Goal: Information Seeking & Learning: Learn about a topic

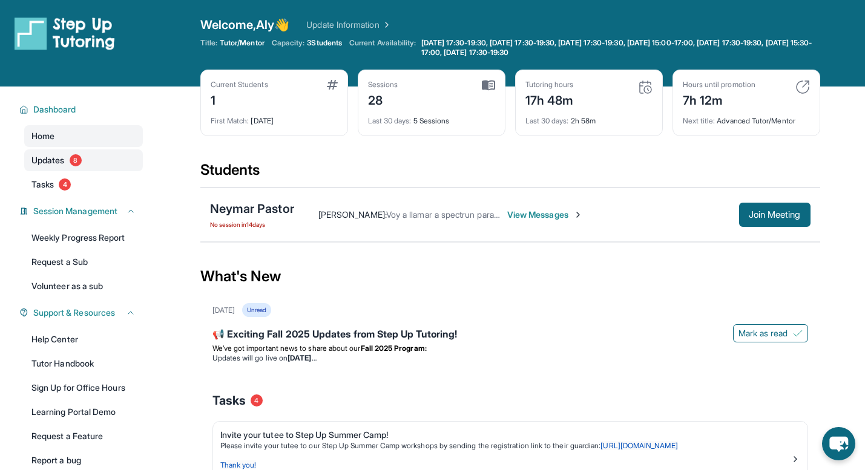
click at [44, 155] on span "Updates" at bounding box center [47, 160] width 33 height 12
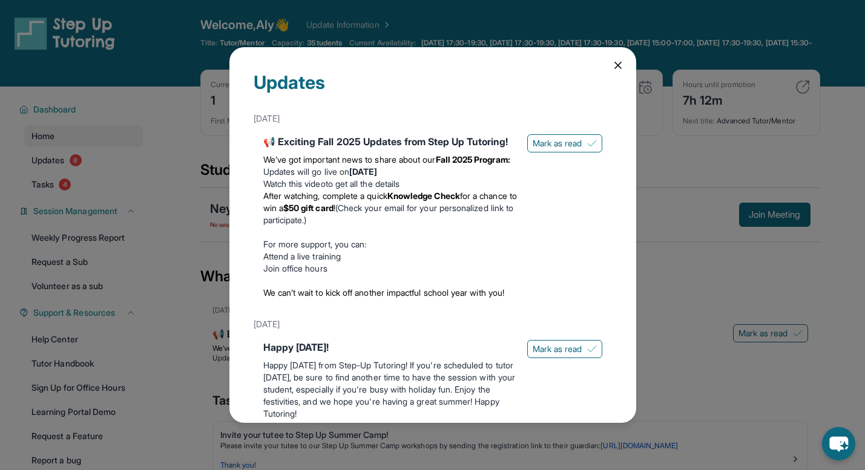
click at [619, 62] on icon at bounding box center [618, 65] width 12 height 12
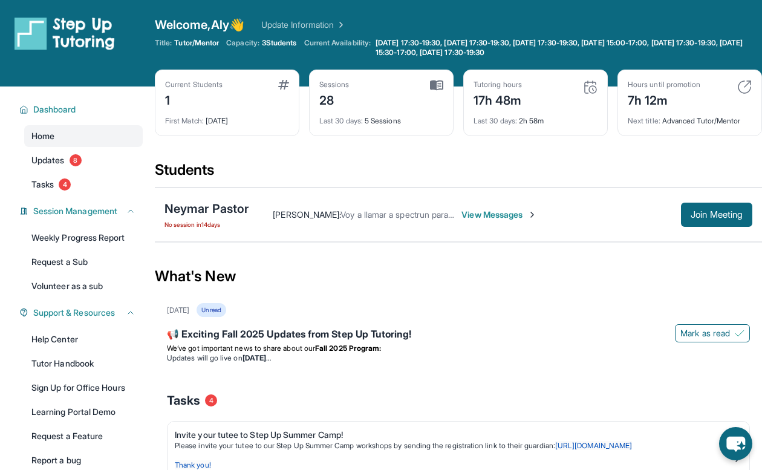
click at [527, 213] on span "View Messages" at bounding box center [500, 215] width 76 height 12
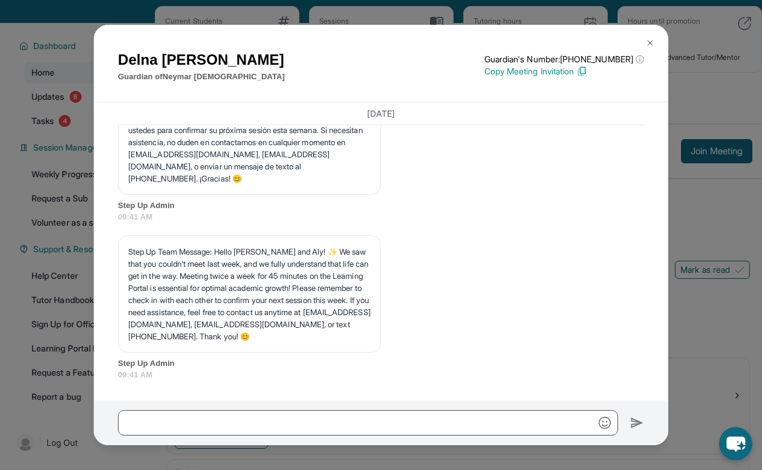
scroll to position [79, 0]
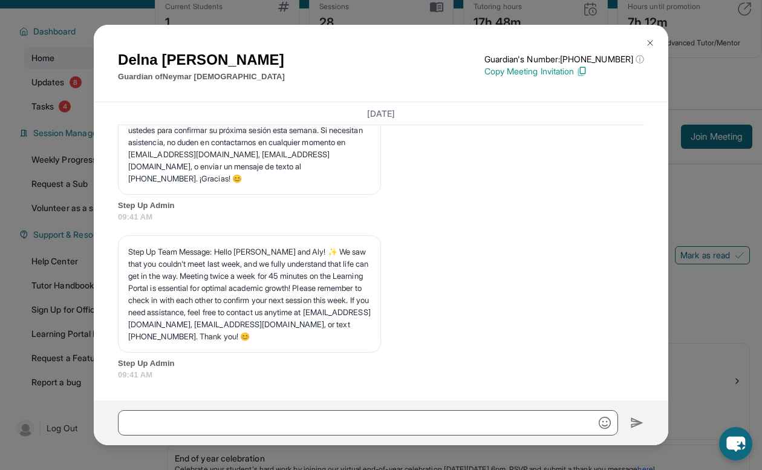
click at [651, 40] on img at bounding box center [651, 43] width 10 height 10
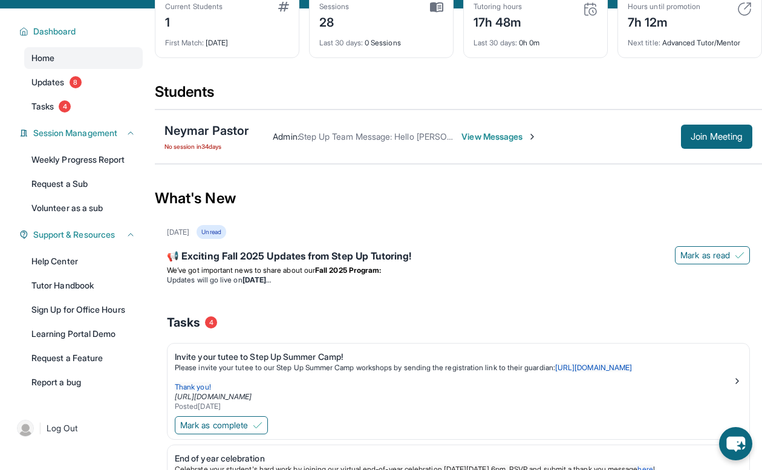
scroll to position [0, 0]
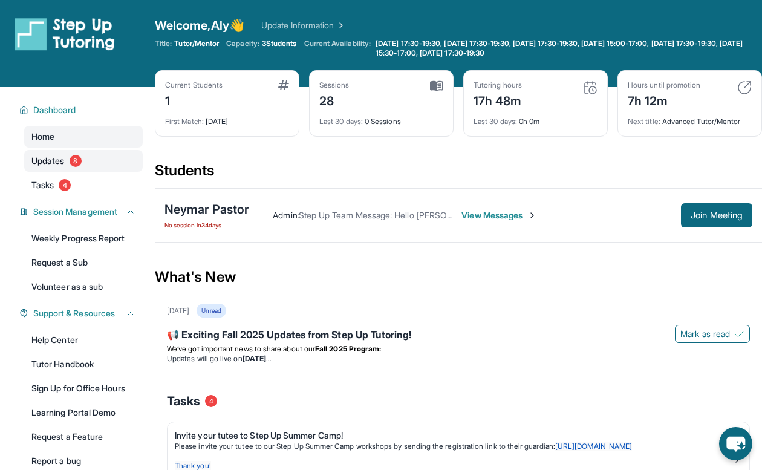
click at [85, 159] on link "Updates 8" at bounding box center [83, 161] width 119 height 22
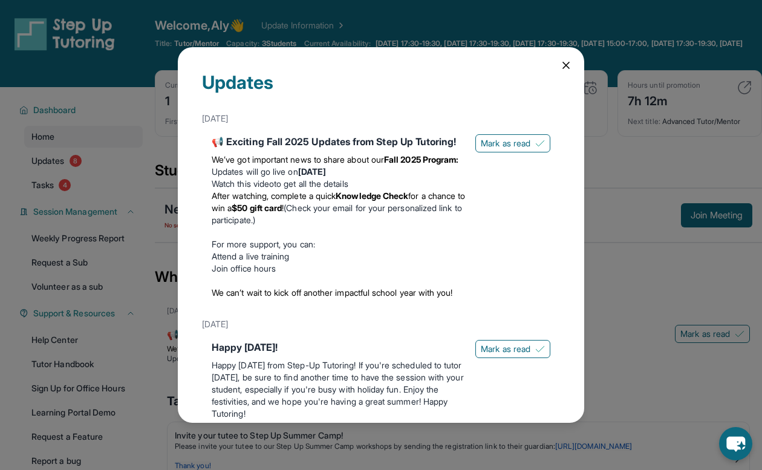
click at [564, 67] on icon at bounding box center [566, 65] width 6 height 6
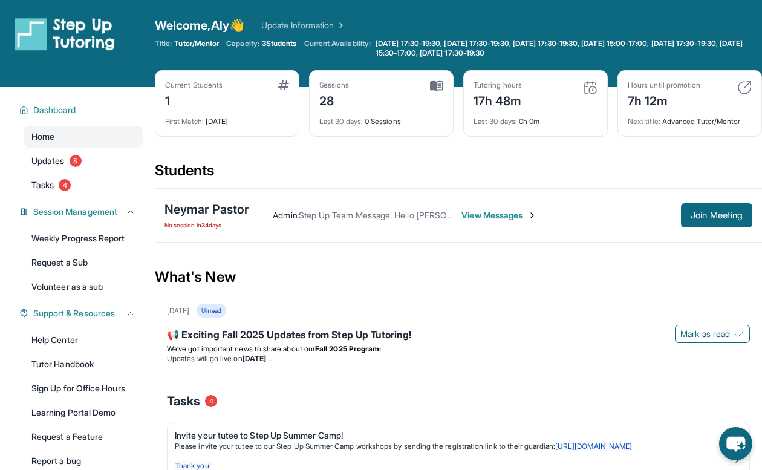
click at [188, 43] on span "Tutor/Mentor" at bounding box center [196, 44] width 45 height 10
click at [194, 43] on span "Tutor/Mentor" at bounding box center [196, 44] width 45 height 10
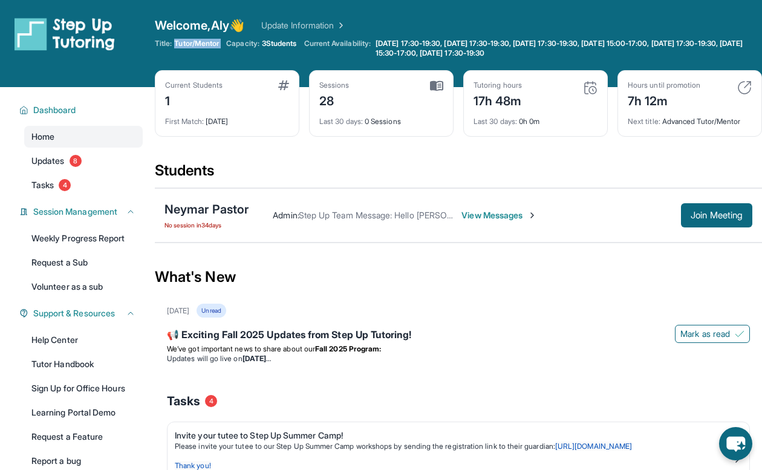
click at [194, 43] on span "Tutor/Mentor" at bounding box center [196, 44] width 45 height 10
click at [194, 32] on span "Welcome, Aly 👋" at bounding box center [200, 25] width 90 height 17
click at [192, 25] on span "Welcome, Aly 👋" at bounding box center [200, 25] width 90 height 17
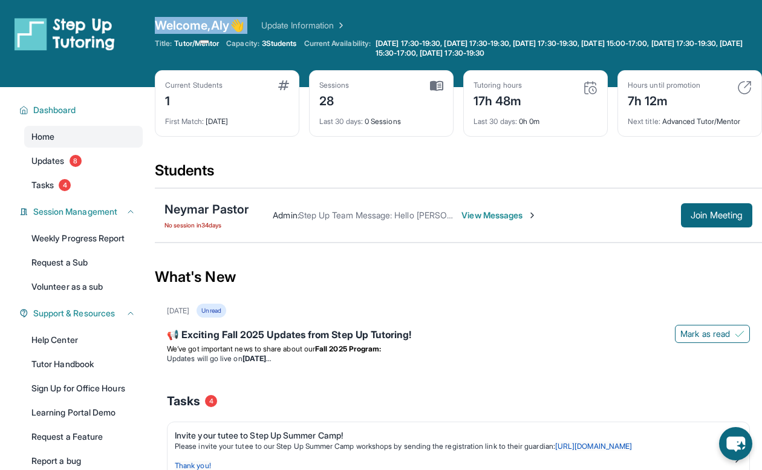
click at [183, 27] on span "Welcome, Aly 👋" at bounding box center [200, 25] width 90 height 17
click at [84, 189] on link "Tasks 4" at bounding box center [83, 185] width 119 height 22
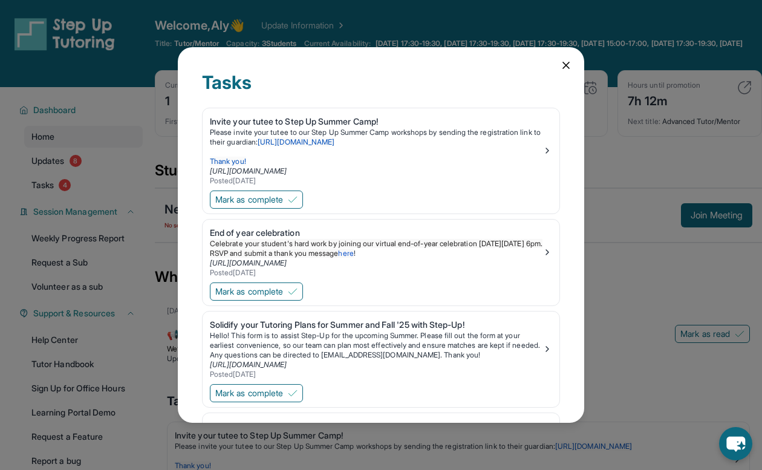
click at [566, 65] on icon at bounding box center [566, 65] width 6 height 6
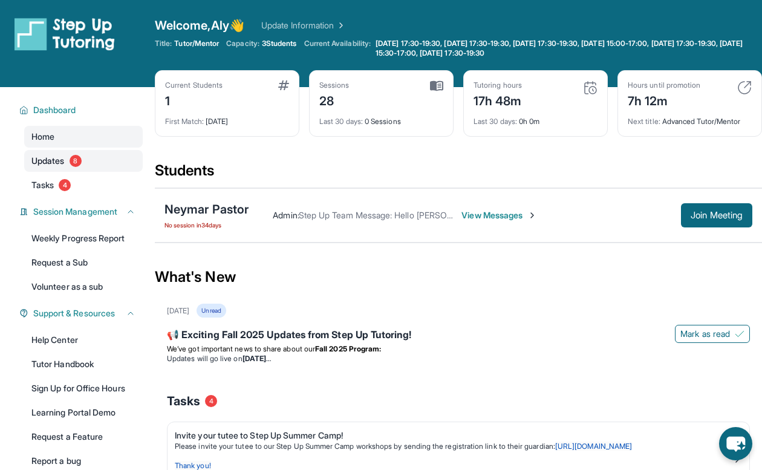
click at [106, 156] on link "Updates 8" at bounding box center [83, 161] width 119 height 22
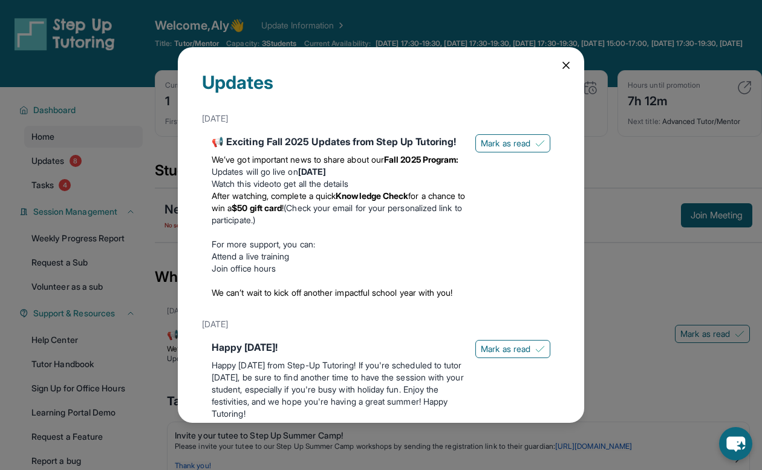
click at [563, 65] on icon at bounding box center [566, 65] width 12 height 12
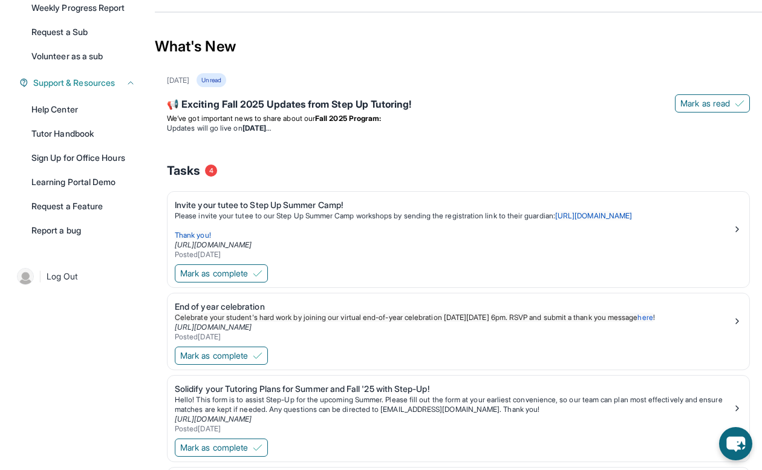
scroll to position [83, 0]
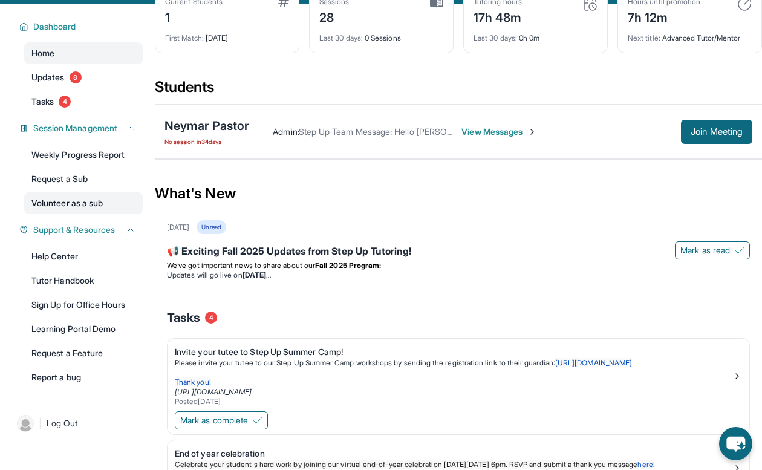
click at [91, 198] on link "Volunteer as a sub" at bounding box center [83, 203] width 119 height 22
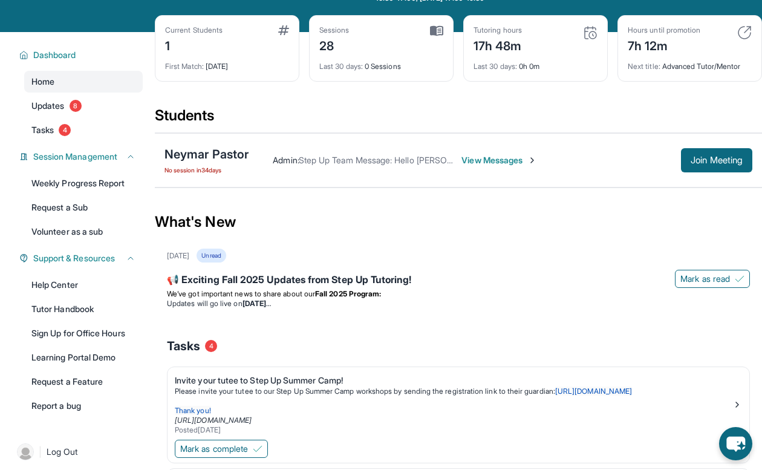
scroll to position [0, 0]
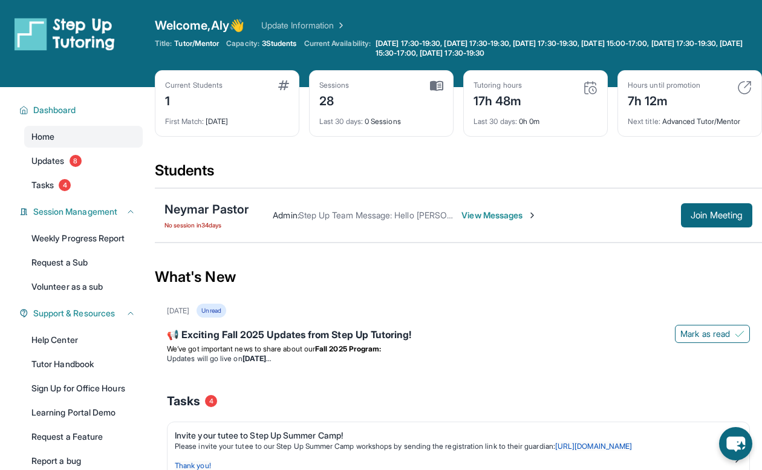
click at [70, 21] on img at bounding box center [65, 34] width 100 height 34
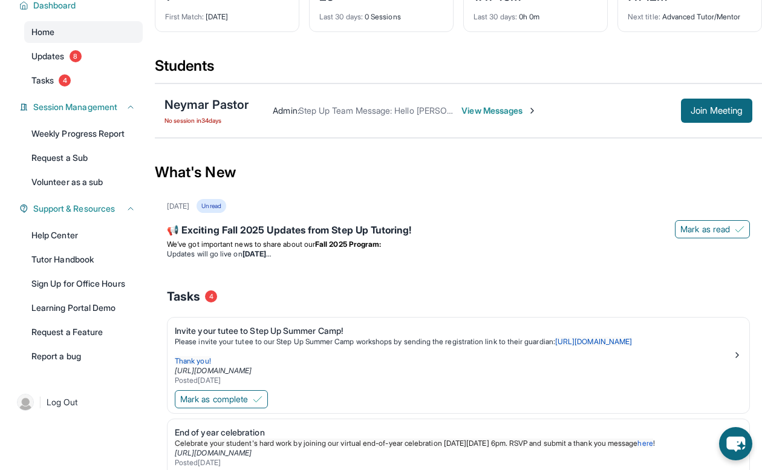
scroll to position [95, 0]
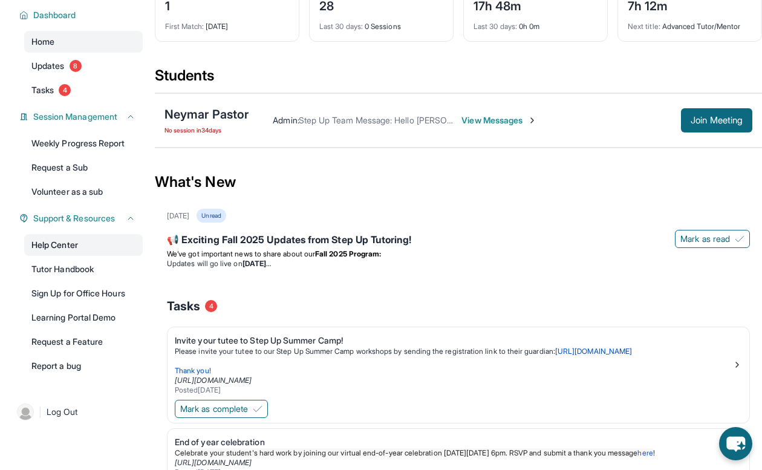
click at [85, 238] on link "Help Center" at bounding box center [83, 245] width 119 height 22
